Goal: Information Seeking & Learning: Check status

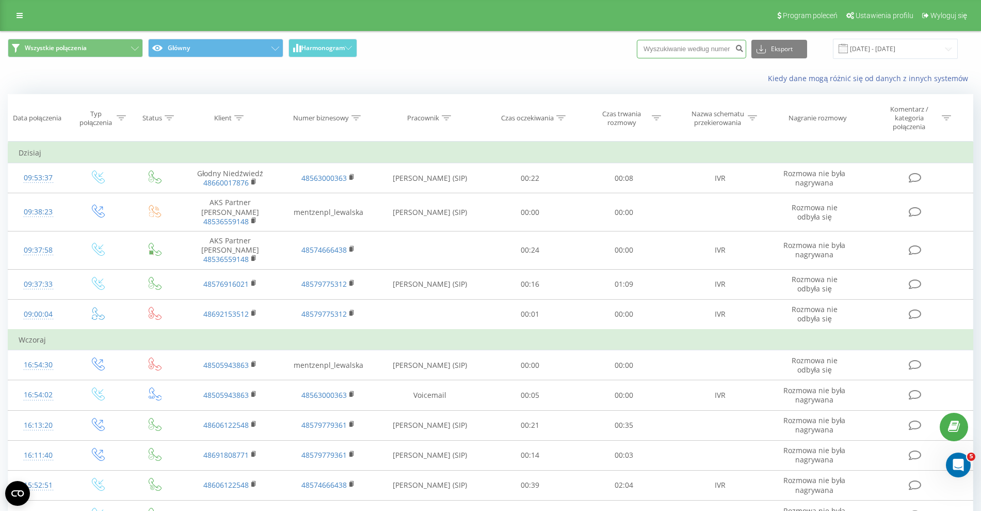
drag, startPoint x: 0, startPoint y: 0, endPoint x: 673, endPoint y: 49, distance: 675.0
click at [673, 49] on input at bounding box center [691, 49] width 109 height 19
paste input "505937458"
type input "505937458"
click at [746, 42] on button "submit" at bounding box center [740, 49] width 14 height 19
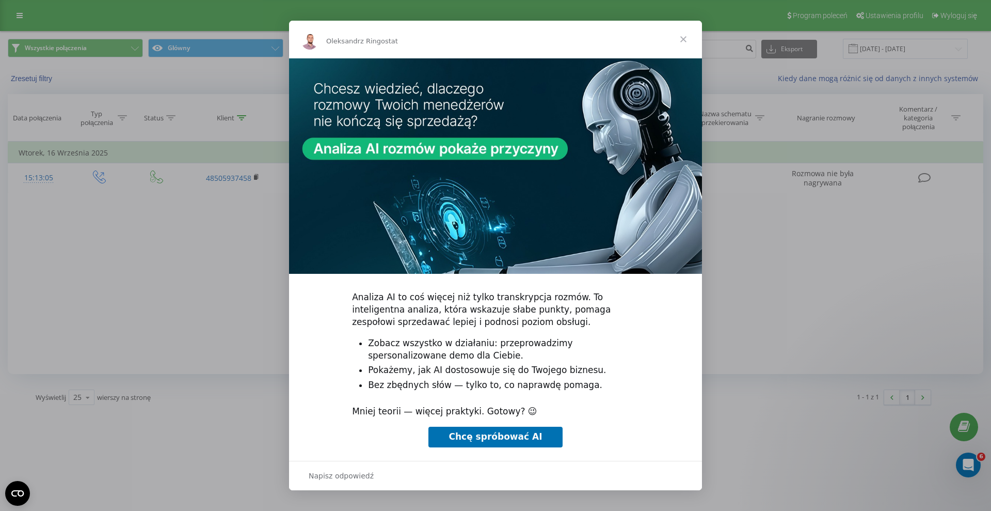
click at [676, 36] on span "Zamknij" at bounding box center [683, 39] width 37 height 37
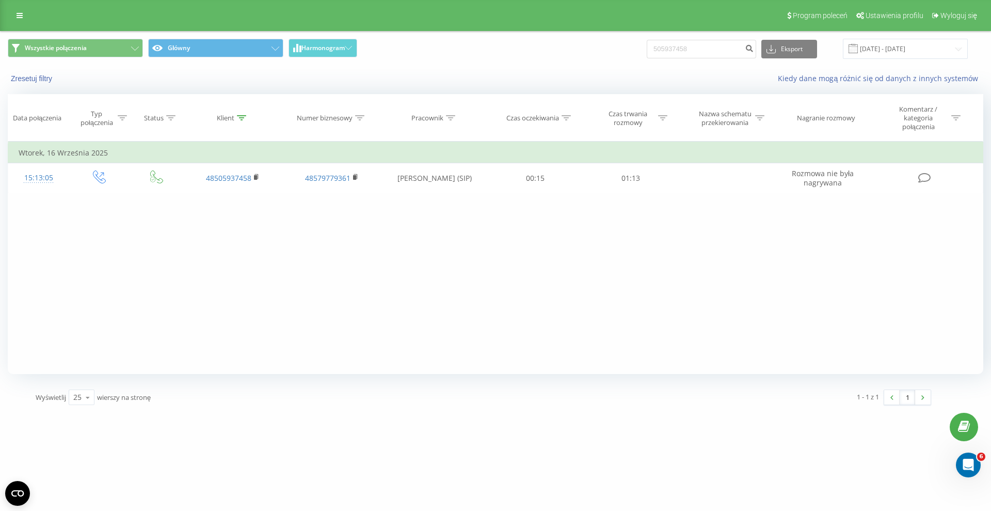
click at [242, 283] on div "Filtruj według warunków Jest równe Wprowadź wartość Anuluj OK Filtruj według wa…" at bounding box center [496, 257] width 976 height 232
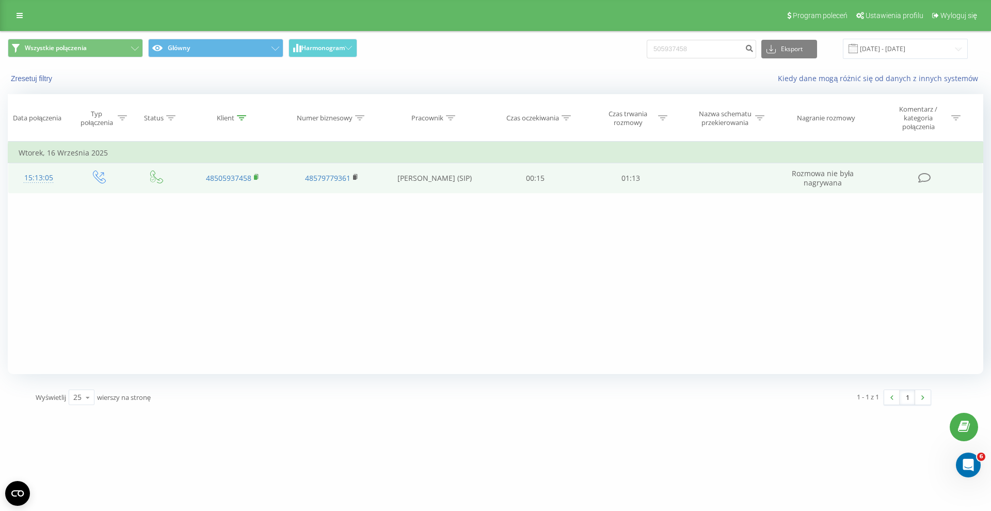
click at [256, 177] on rect at bounding box center [255, 177] width 3 height 5
